Goal: Task Accomplishment & Management: Manage account settings

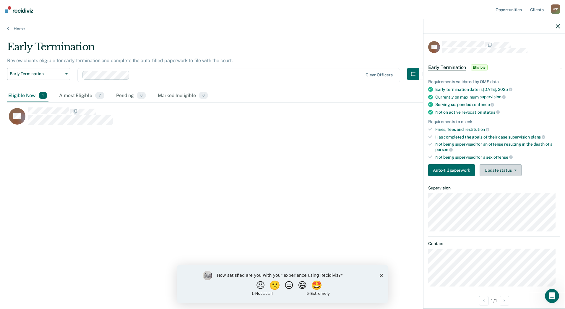
click at [510, 168] on button "Update status" at bounding box center [501, 170] width 42 height 12
click at [500, 195] on button "Mark Ineligible" at bounding box center [508, 193] width 57 height 9
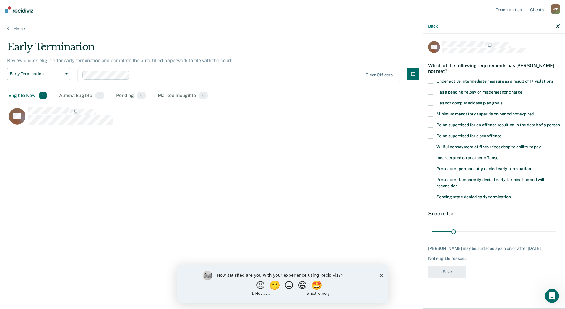
click at [474, 80] on span "Under active intermediate measure as a result of 1+ violations" at bounding box center [495, 81] width 117 height 5
click at [453, 100] on span "Has not completed case plan goals" at bounding box center [470, 102] width 66 height 5
drag, startPoint x: 452, startPoint y: 228, endPoint x: 494, endPoint y: 233, distance: 41.9
type input "90"
click at [494, 233] on input "range" at bounding box center [494, 231] width 125 height 10
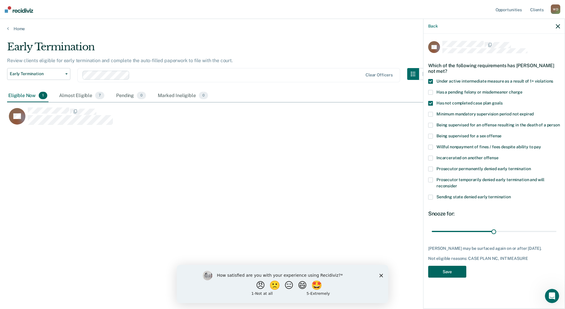
click at [444, 276] on button "Save" at bounding box center [447, 271] width 38 height 12
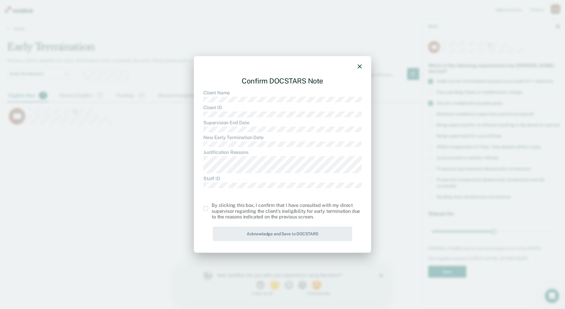
click at [208, 208] on span at bounding box center [205, 208] width 5 height 5
click at [212, 206] on input "checkbox" at bounding box center [212, 206] width 0 height 0
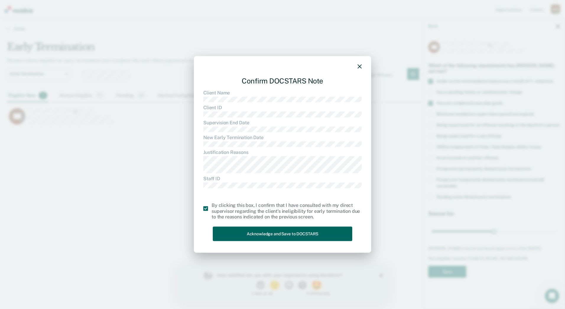
click at [278, 230] on button "Acknowledge and Save to DOCSTARS" at bounding box center [283, 233] width 140 height 14
